Goal: Task Accomplishment & Management: Manage account settings

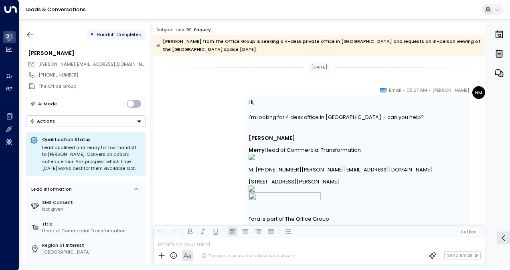
scroll to position [747, 0]
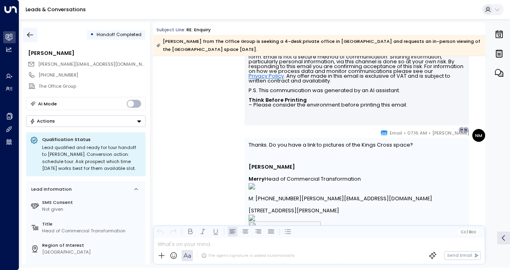
click at [32, 34] on icon "button" at bounding box center [30, 34] width 6 height 5
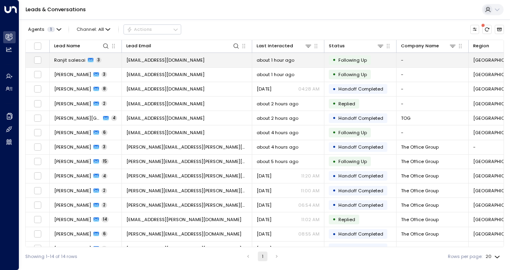
click at [63, 59] on span "Ranjit salesai" at bounding box center [69, 60] width 31 height 6
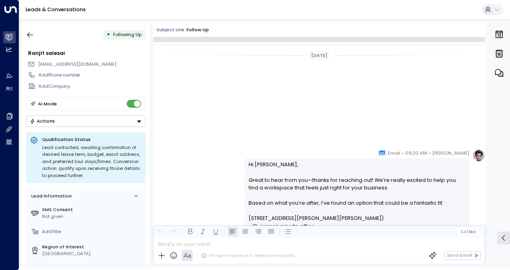
scroll to position [505, 0]
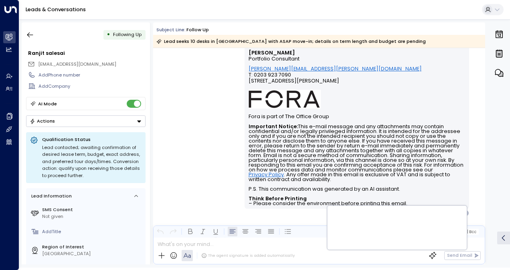
drag, startPoint x: 351, startPoint y: 111, endPoint x: 50, endPoint y: -11, distance: 324.5
click at [50, 0] on html "Overview Leads & Conversations Leads & Conversations Analytics Analytics Agents…" at bounding box center [255, 134] width 510 height 268
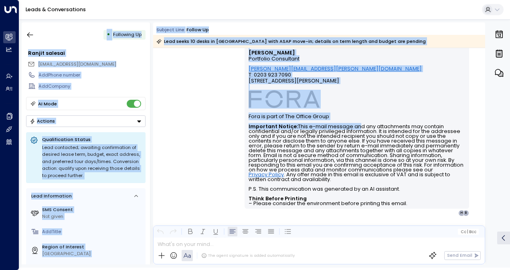
scroll to position [390, 0]
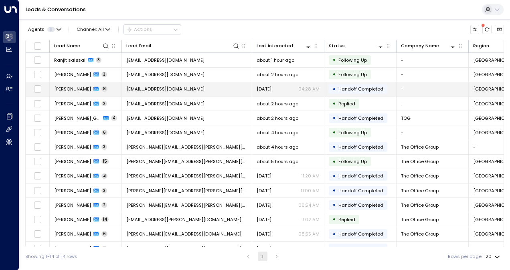
click at [74, 88] on span "[PERSON_NAME]" at bounding box center [72, 89] width 37 height 6
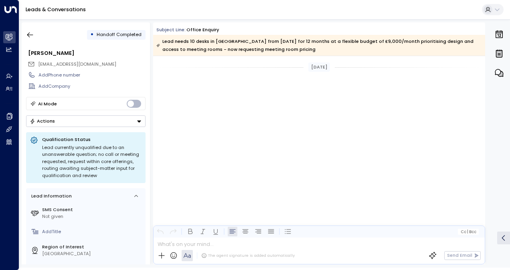
scroll to position [1340, 0]
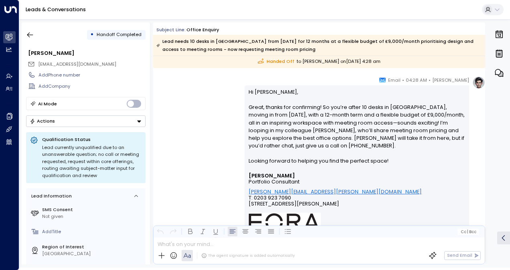
click at [431, 143] on p "Hi [PERSON_NAME], Great, thanks for confirming! So you’re after 10 desks in [GE…" at bounding box center [356, 130] width 217 height 85
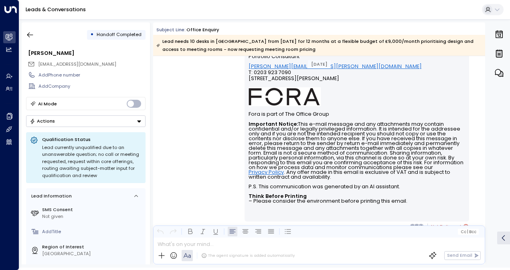
scroll to position [1484, 0]
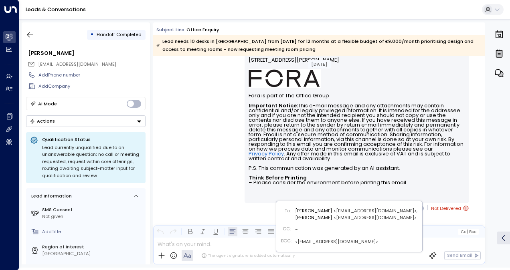
click at [418, 205] on div "J" at bounding box center [421, 208] width 6 height 6
